Goal: Task Accomplishment & Management: Use online tool/utility

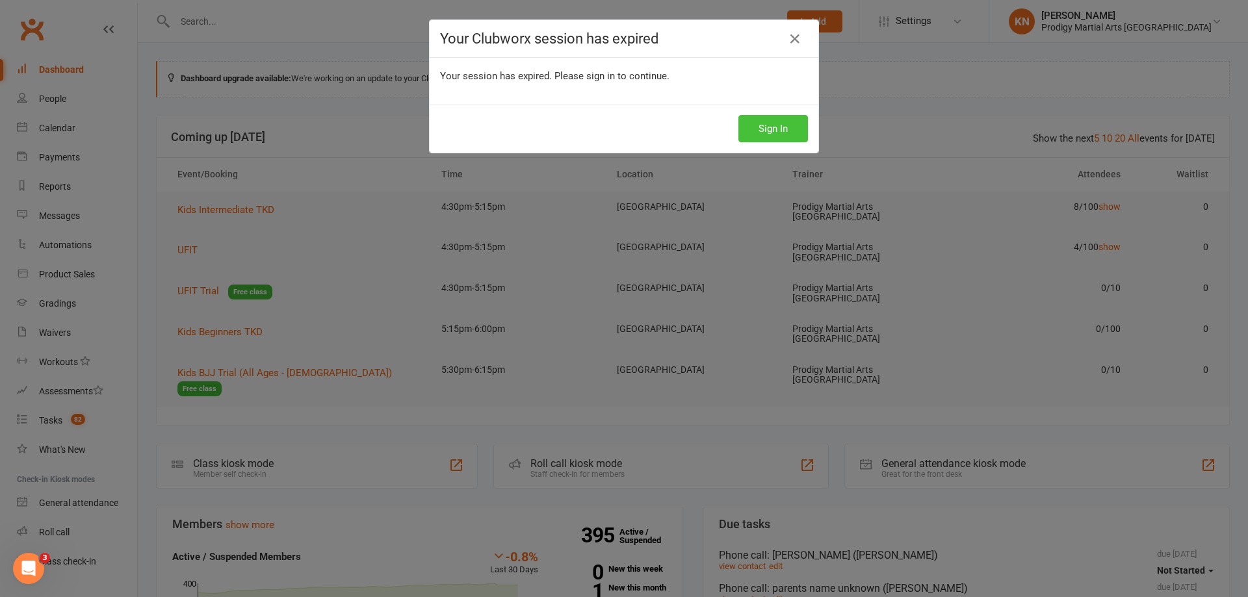
click at [790, 132] on button "Sign In" at bounding box center [773, 128] width 70 height 27
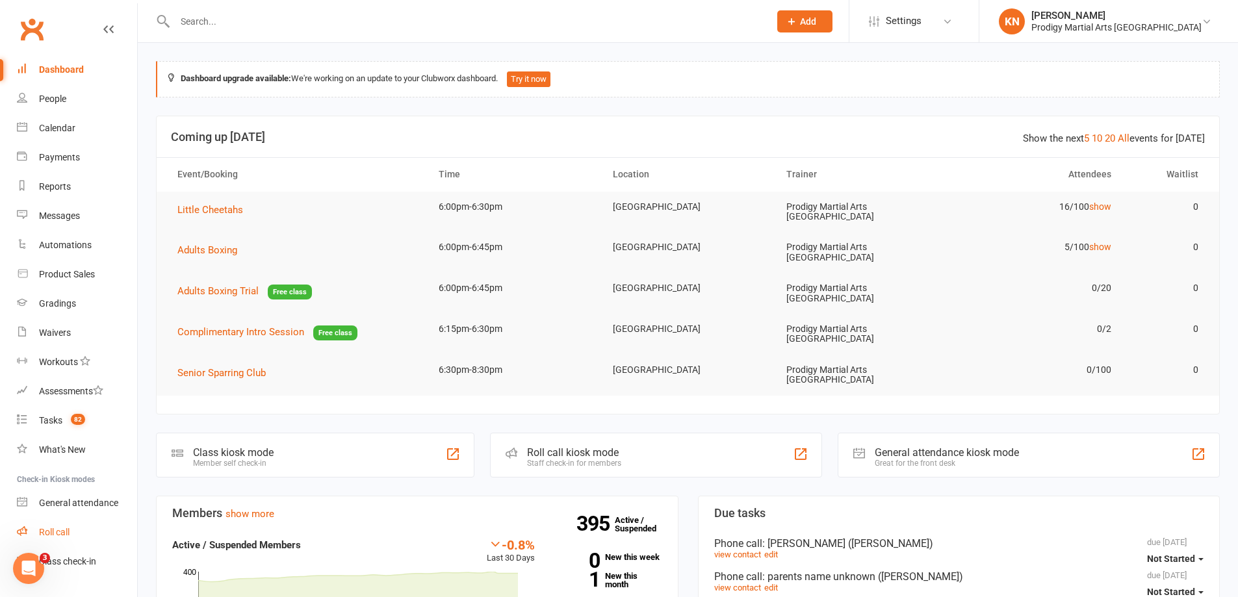
click at [65, 533] on div "Roll call" at bounding box center [54, 532] width 31 height 10
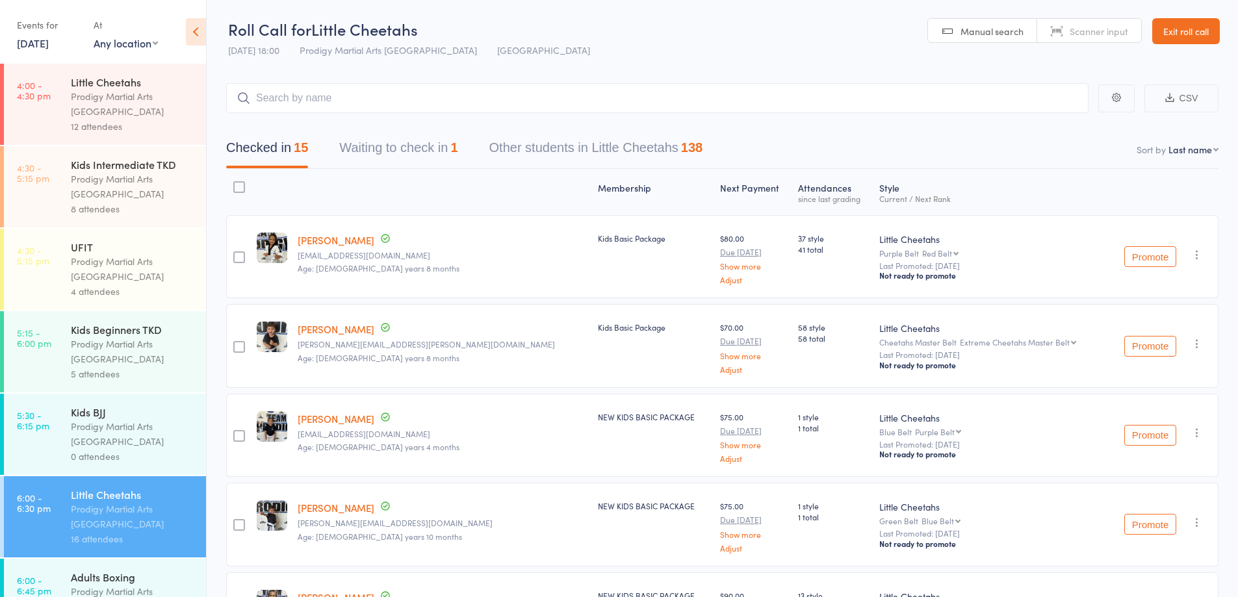
click at [329, 101] on input "search" at bounding box center [657, 98] width 862 height 30
type input "r"
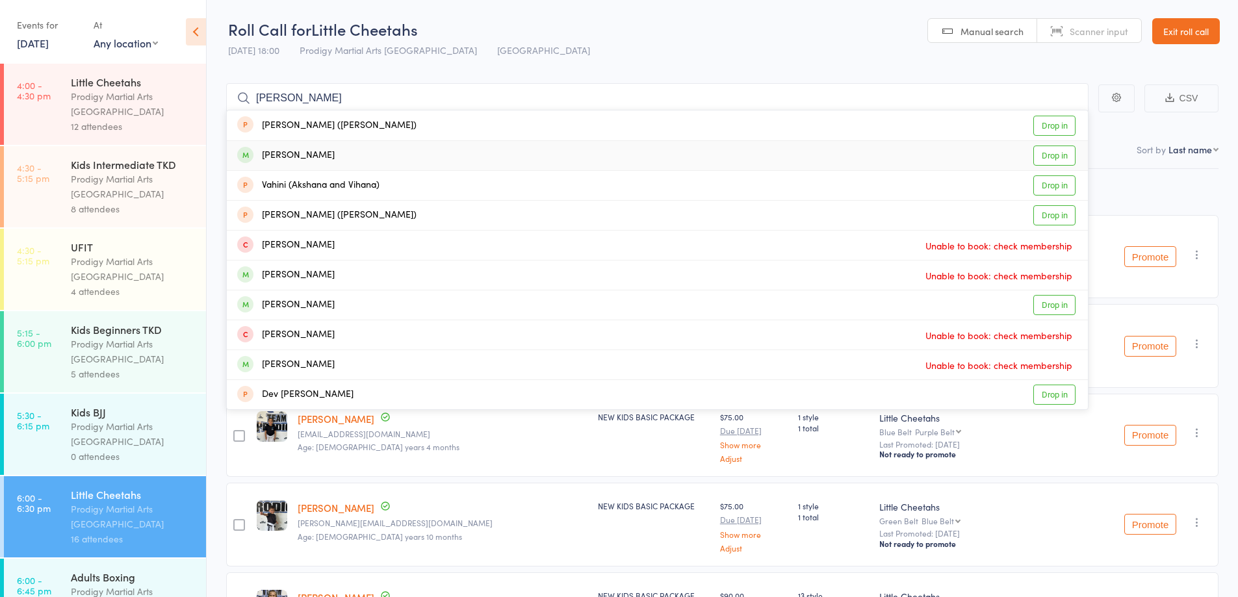
type input "vihan"
click at [376, 149] on div "Vihan Prasanna Drop in" at bounding box center [657, 155] width 861 height 29
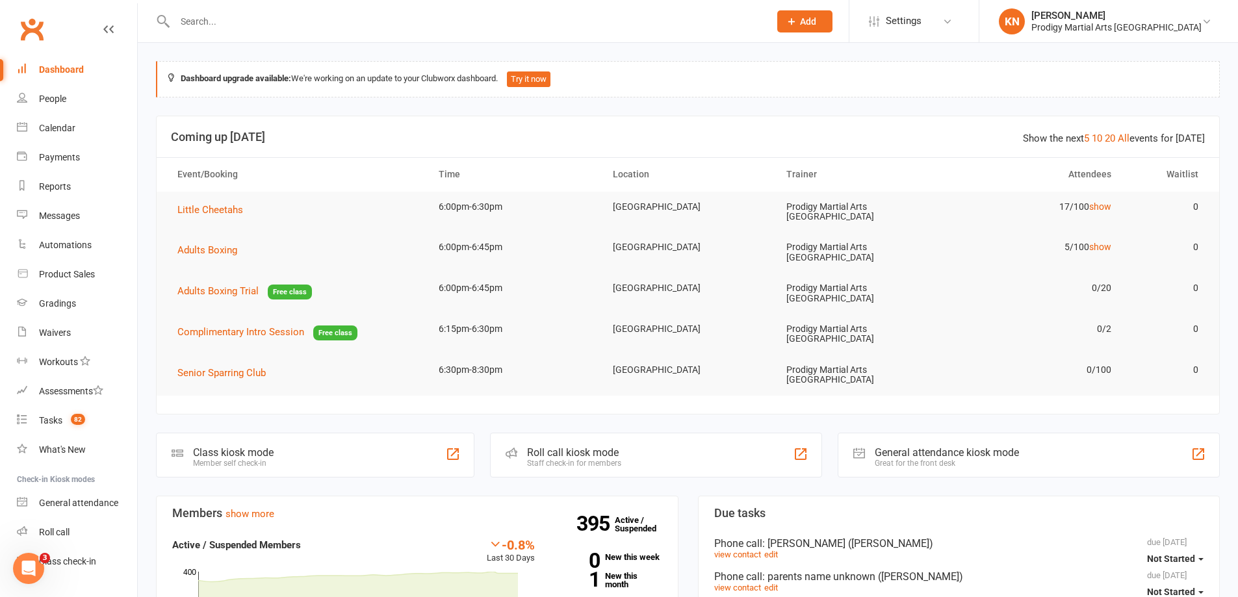
click at [287, 31] on div at bounding box center [458, 21] width 604 height 42
click at [286, 27] on input "text" at bounding box center [465, 21] width 589 height 18
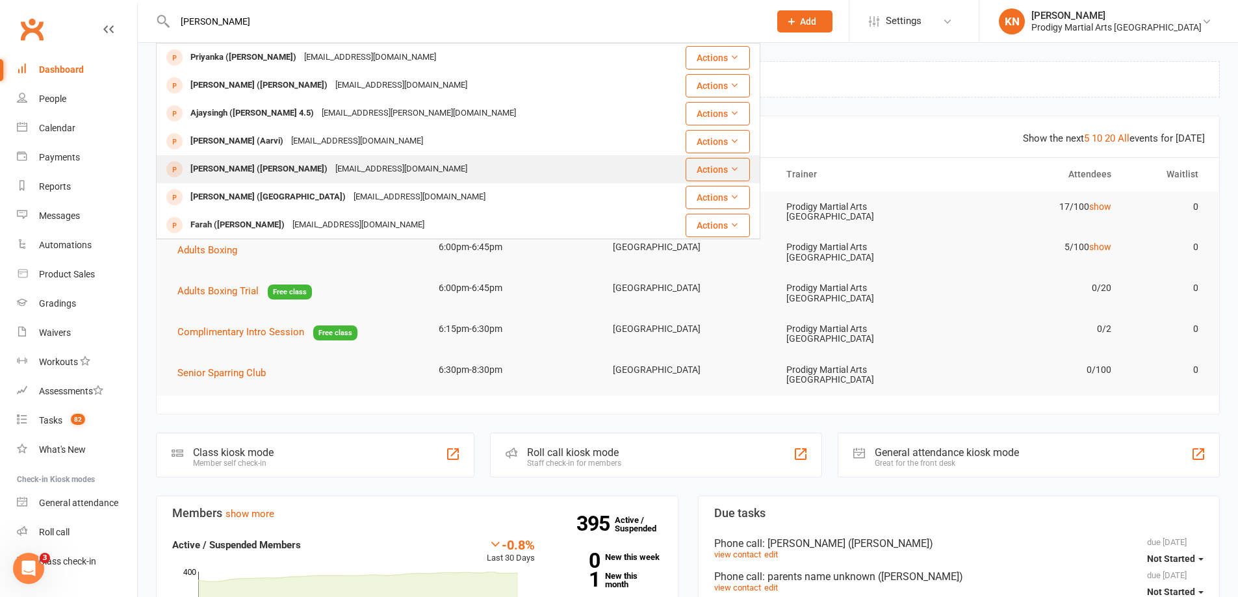
type input "aarav"
click at [331, 174] on div "jasvinder717sydney@gmail.com" at bounding box center [401, 169] width 140 height 19
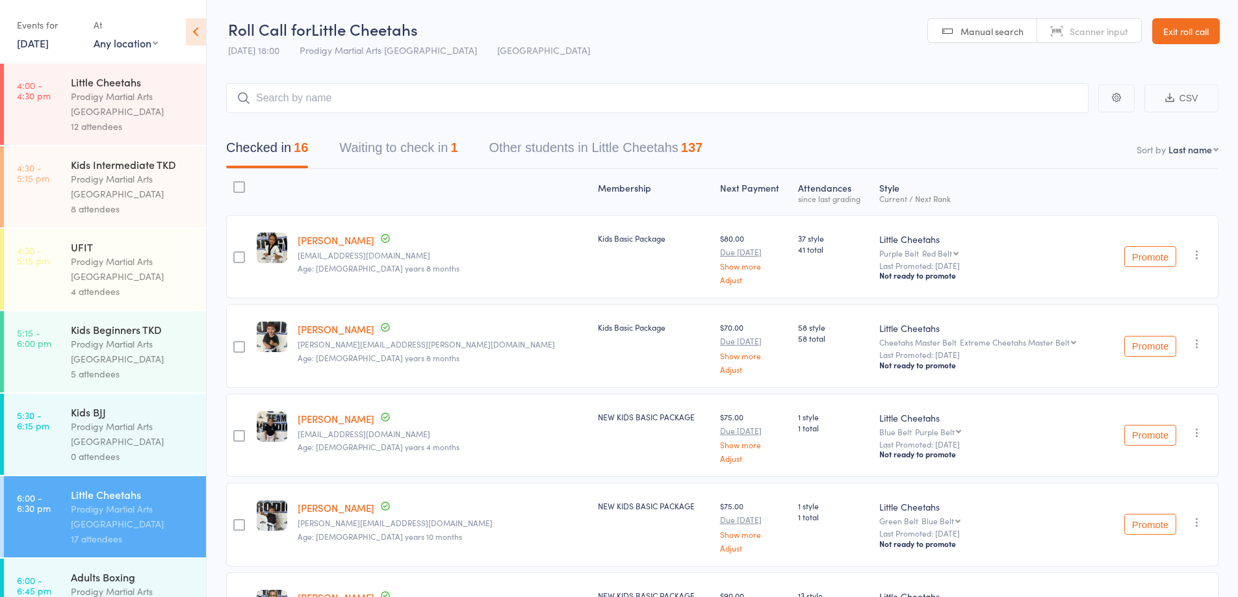
click at [101, 135] on div "Little Cheetahs Prodigy Martial Arts Australia 12 attendees" at bounding box center [138, 104] width 135 height 81
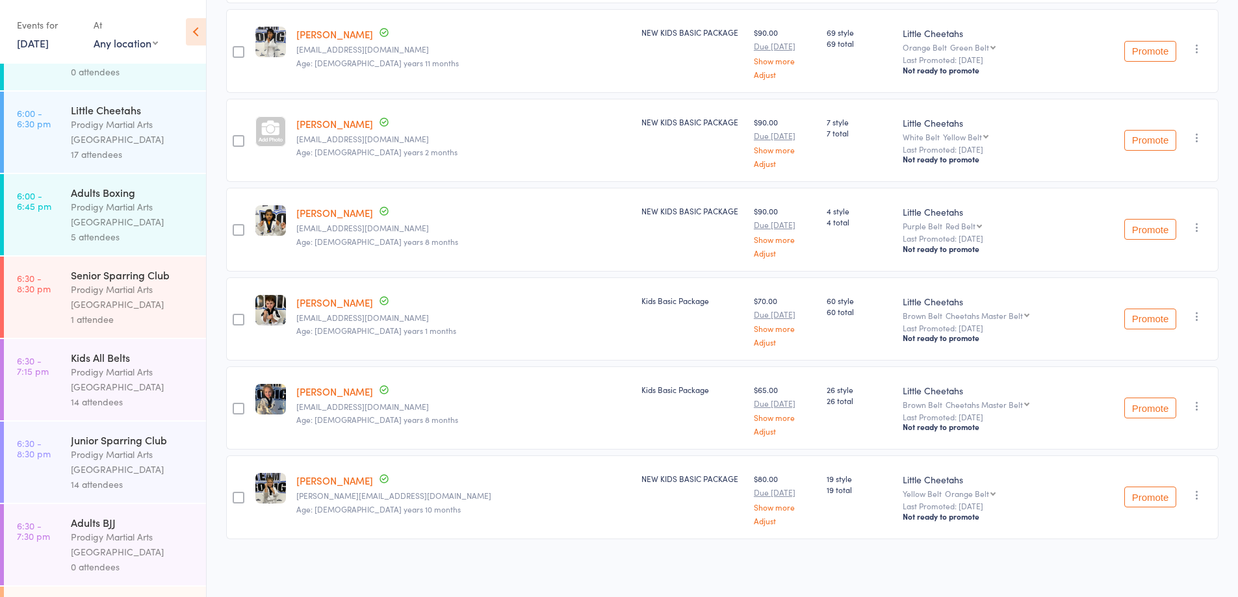
scroll to position [390, 0]
click at [114, 365] on div "Prodigy Martial Arts [GEOGRAPHIC_DATA]" at bounding box center [133, 374] width 124 height 30
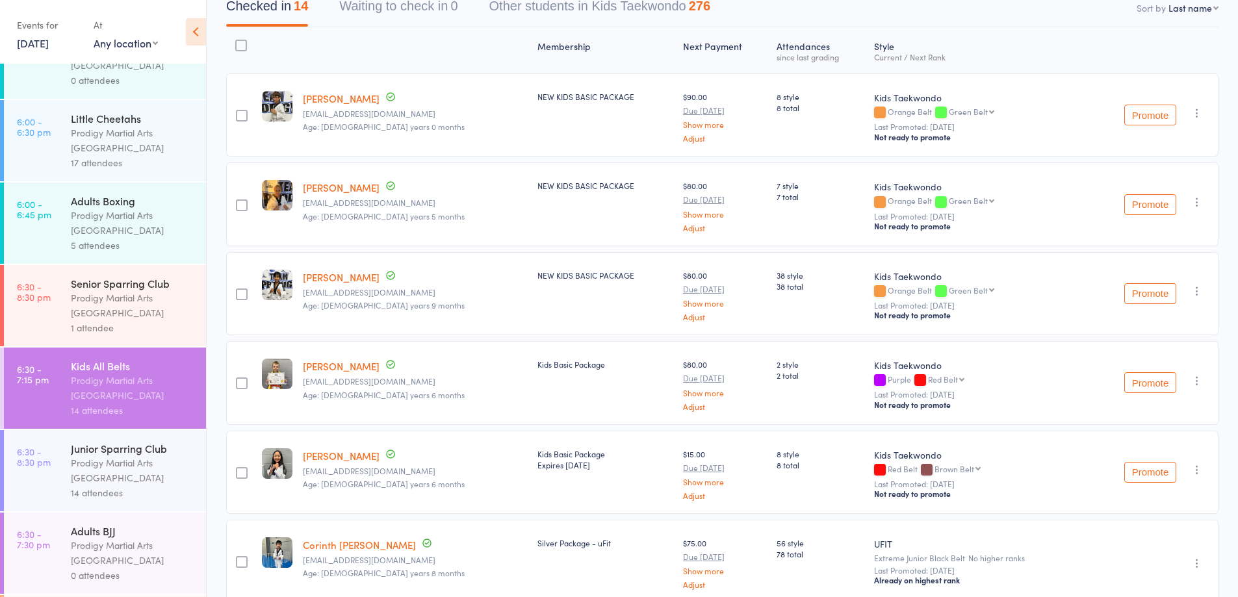
scroll to position [390, 0]
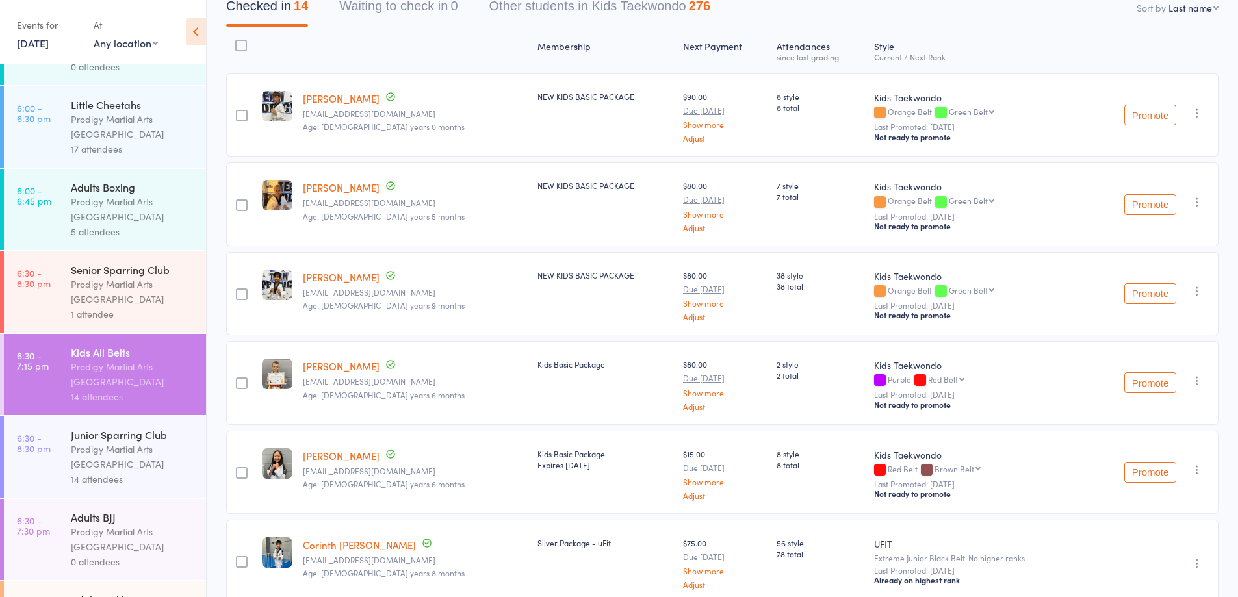
click at [118, 459] on div "Prodigy Martial Arts [GEOGRAPHIC_DATA]" at bounding box center [133, 457] width 124 height 30
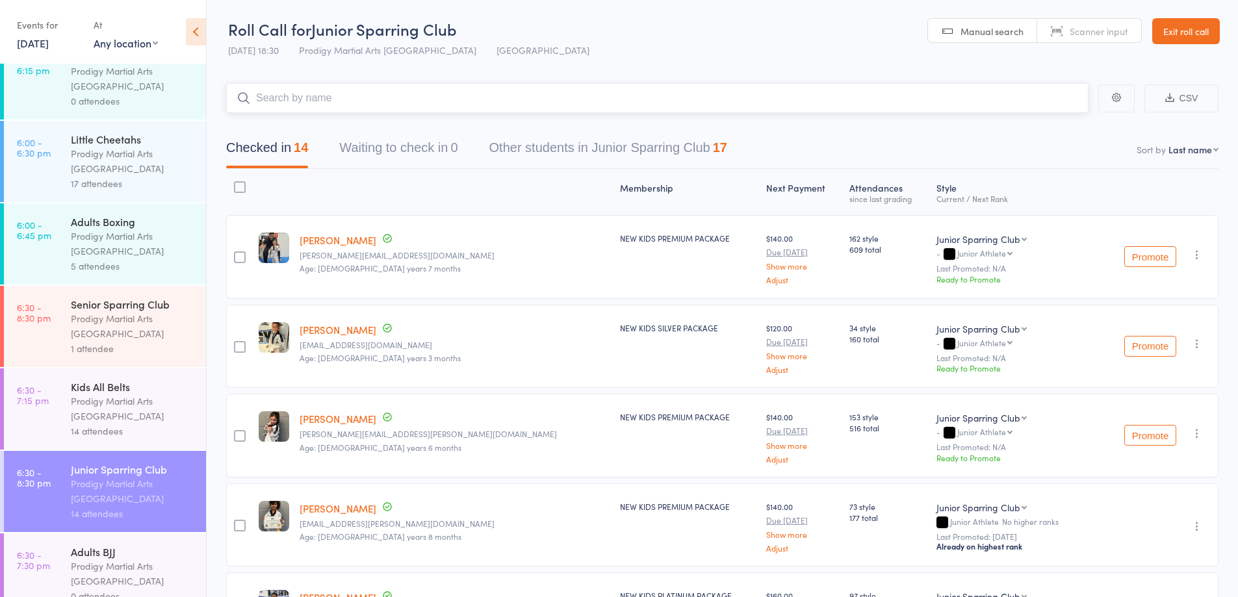
scroll to position [455, 0]
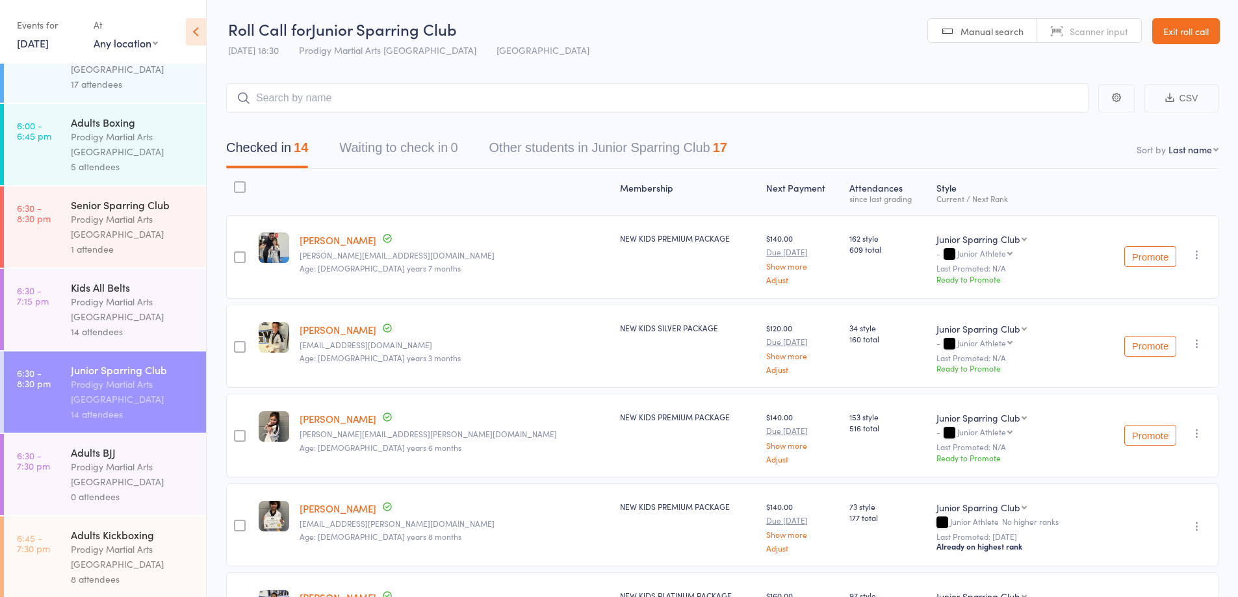
click at [105, 320] on div "Prodigy Martial Arts [GEOGRAPHIC_DATA]" at bounding box center [133, 309] width 124 height 30
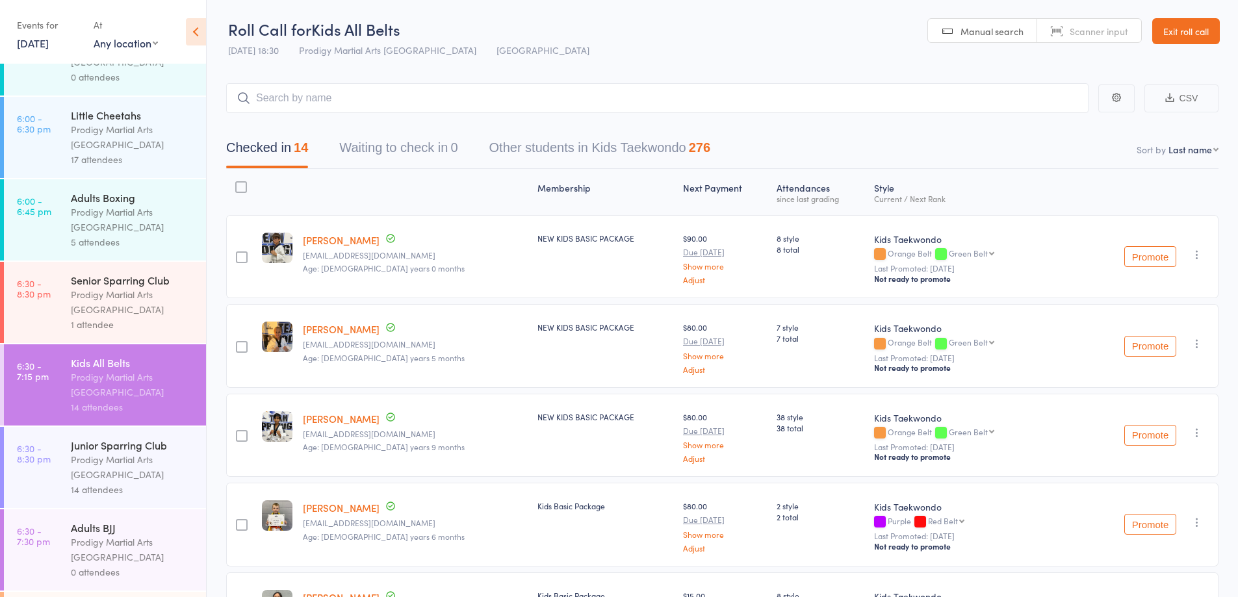
scroll to position [390, 0]
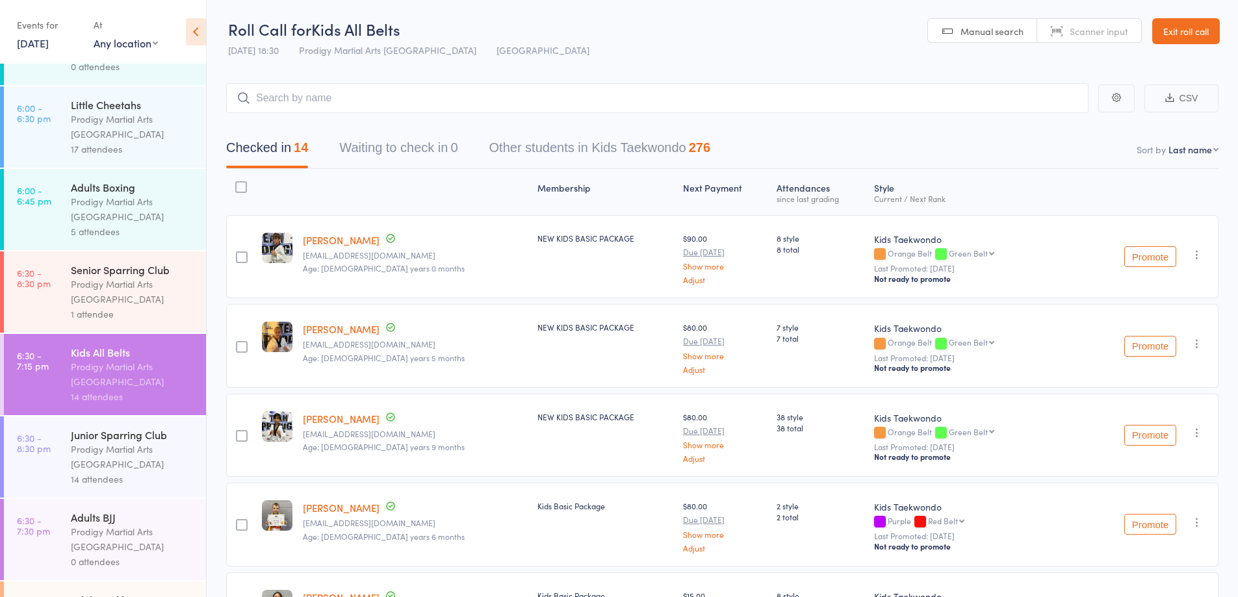
click at [136, 451] on div "Prodigy Martial Arts [GEOGRAPHIC_DATA]" at bounding box center [133, 457] width 124 height 30
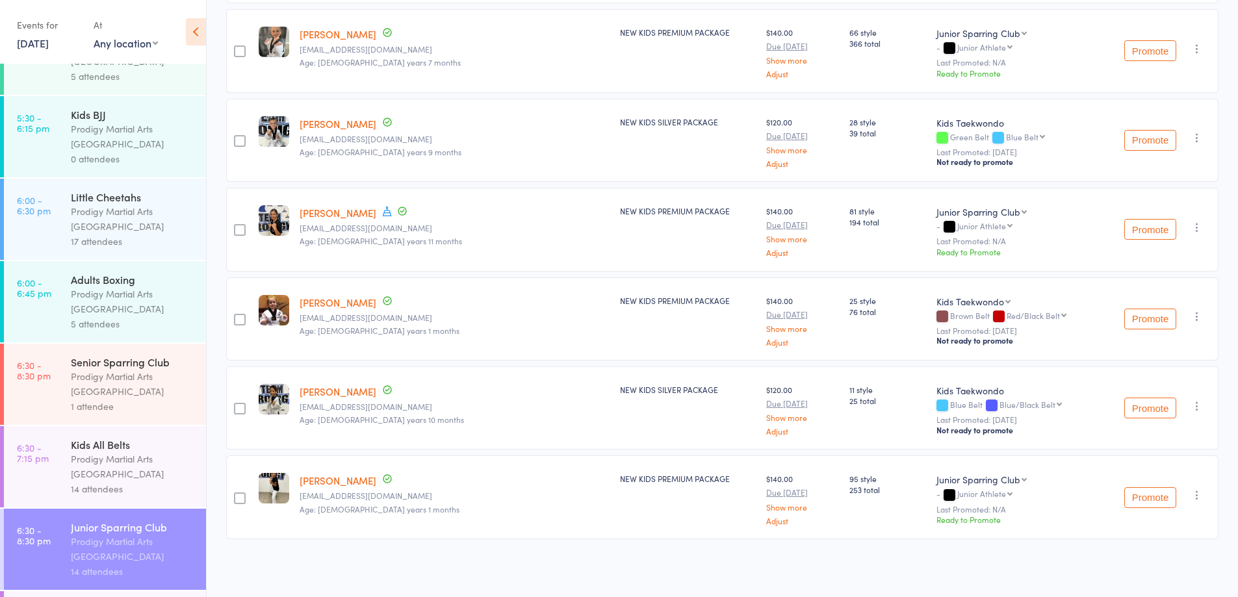
scroll to position [390, 0]
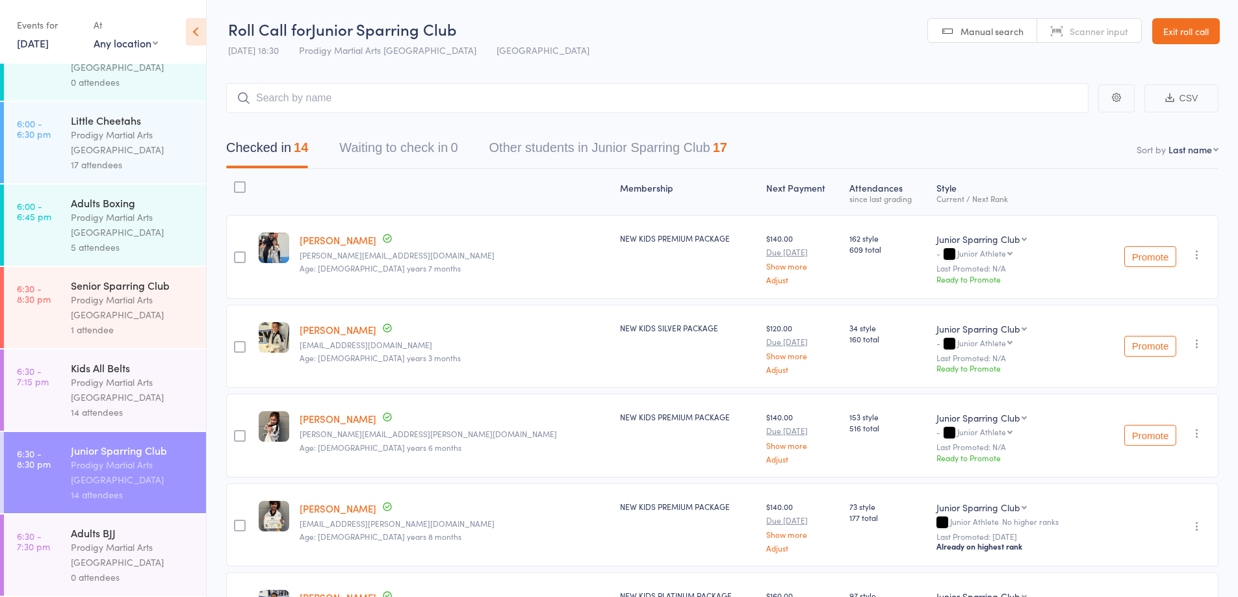
scroll to position [455, 0]
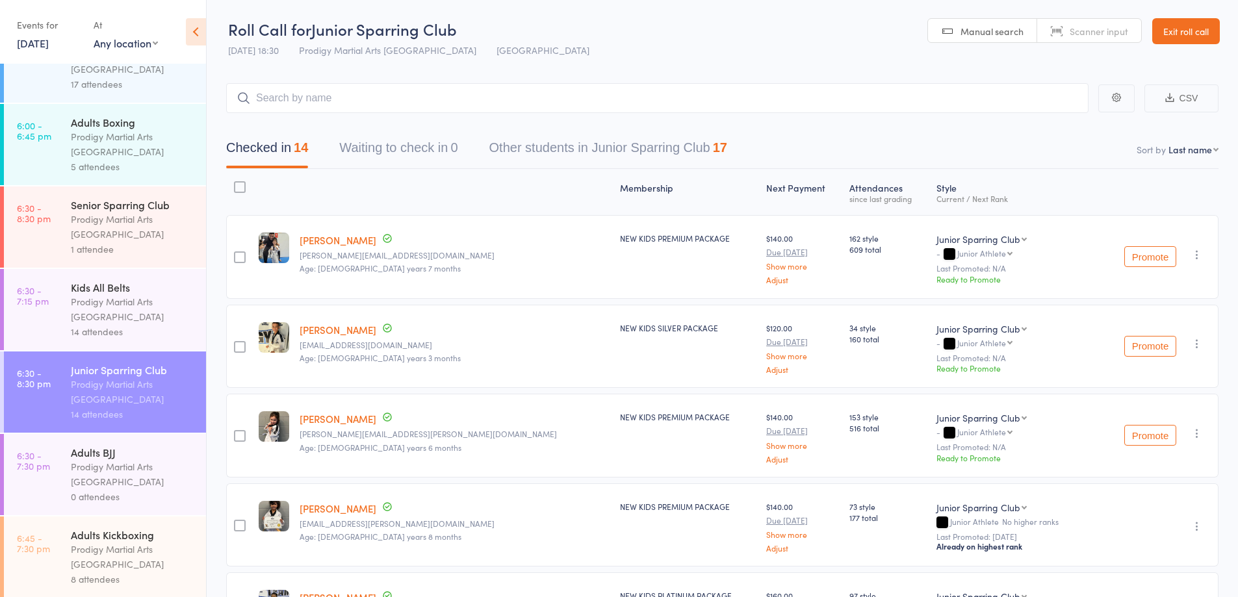
click at [126, 292] on div "Kids All Belts" at bounding box center [133, 287] width 124 height 14
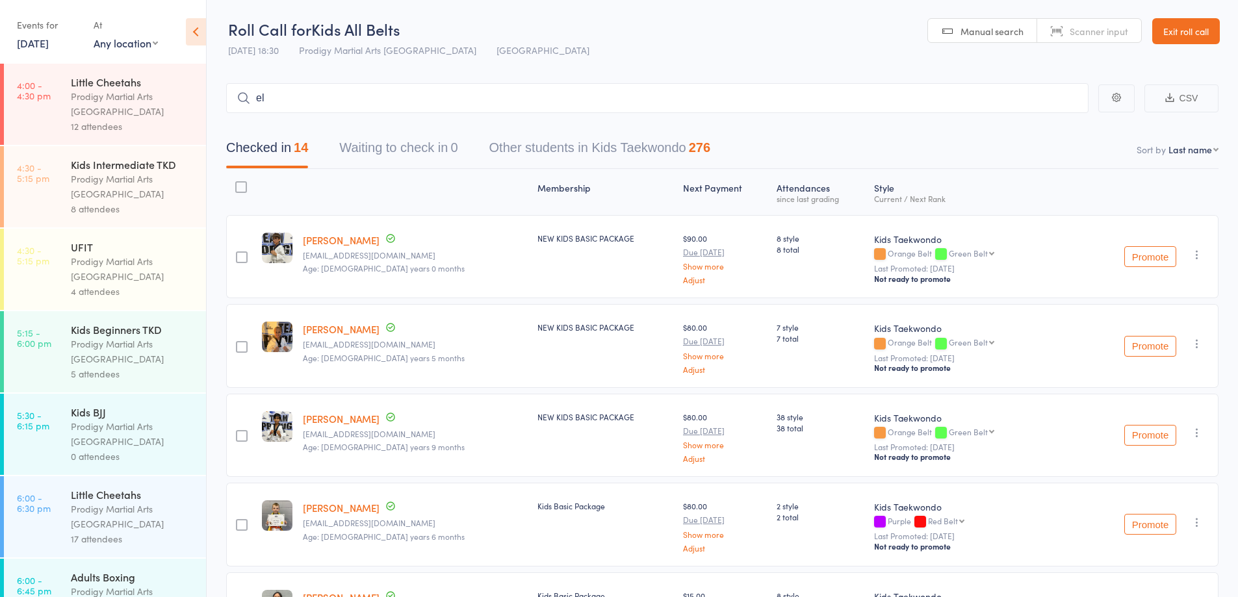
type input "[PERSON_NAME]"
